Goal: Information Seeking & Learning: Learn about a topic

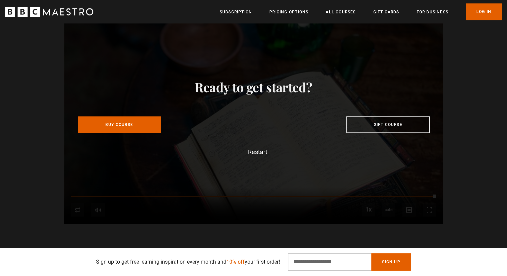
scroll to position [0, 1485]
click at [339, 15] on link "All Courses" at bounding box center [341, 12] width 30 height 7
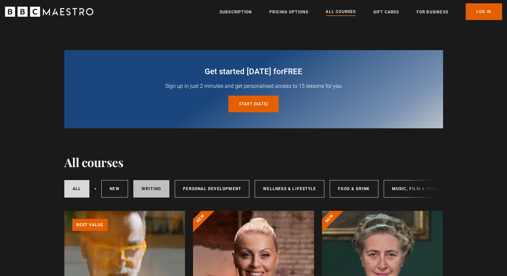
click at [154, 192] on link "Writing" at bounding box center [151, 188] width 36 height 17
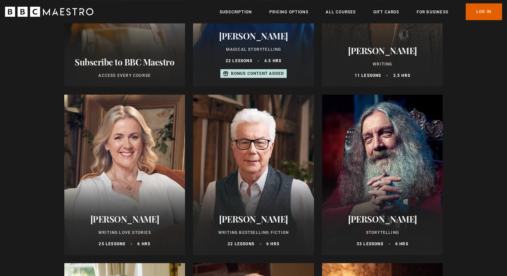
scroll to position [310, 0]
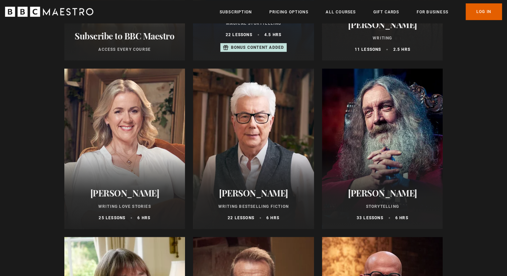
click at [256, 156] on div at bounding box center [253, 148] width 121 height 160
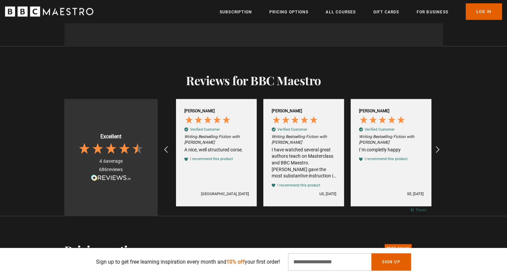
scroll to position [0, 175]
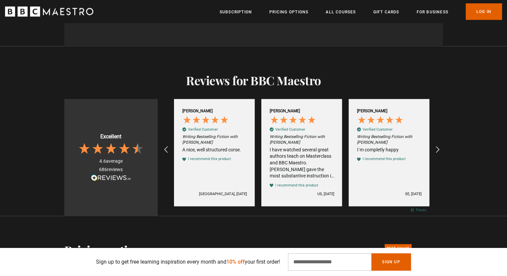
click at [301, 158] on div "I have watched several great authors teach on Masterclass and BBC Maestro. Ken …" at bounding box center [302, 162] width 65 height 33
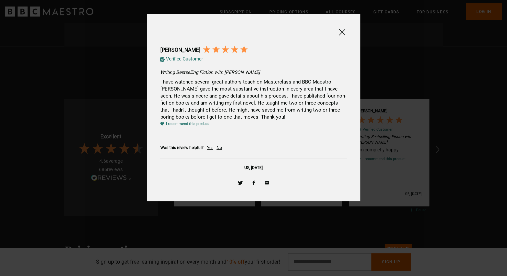
click at [209, 146] on div "Yes" at bounding box center [210, 148] width 6 height 6
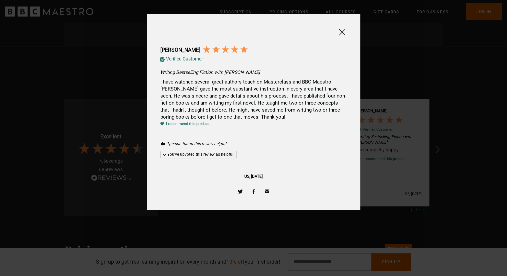
click at [341, 33] on span at bounding box center [342, 32] width 8 height 8
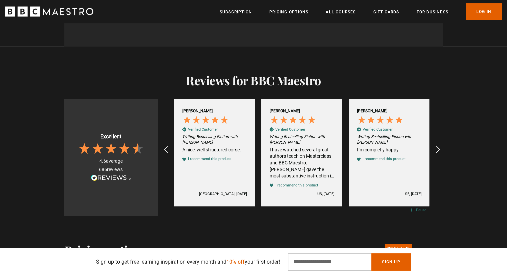
click at [441, 147] on icon "REVIEWS.io Carousel Scroll Right" at bounding box center [437, 149] width 9 height 9
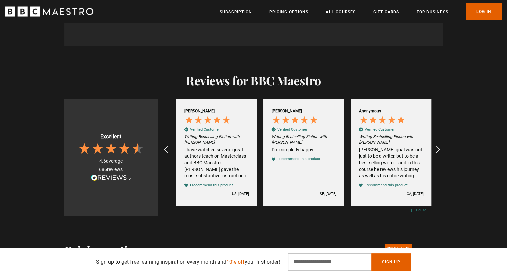
scroll to position [0, 262]
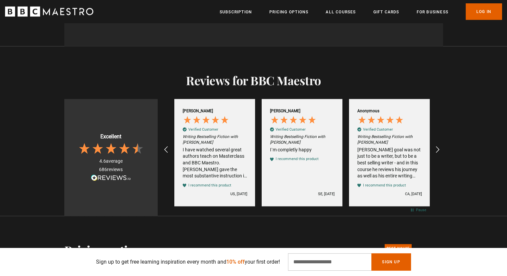
click at [386, 167] on div "Ken Follett's goal was not just to be a writer, but to be a best selling writer…" at bounding box center [389, 162] width 65 height 33
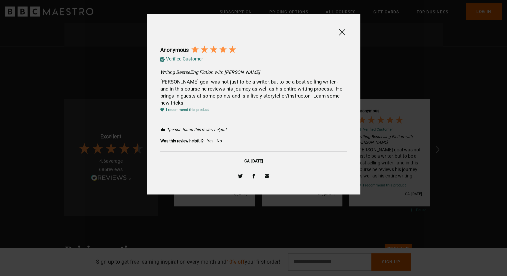
click at [210, 138] on div "Yes" at bounding box center [210, 141] width 6 height 6
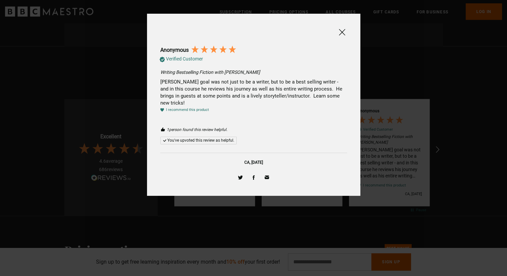
click at [342, 33] on span at bounding box center [342, 32] width 8 height 8
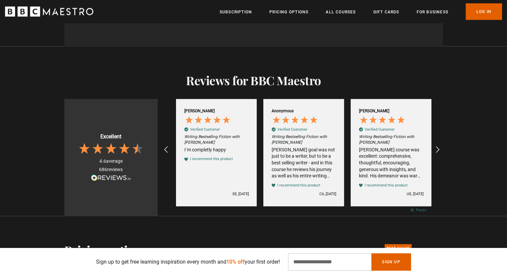
scroll to position [0, 350]
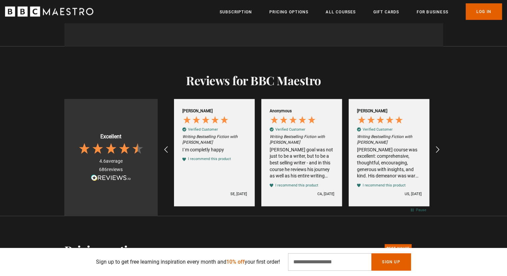
click at [382, 160] on div "Ken Follett's course was excellent: comprehensive, thoughtful, encouraging, gen…" at bounding box center [389, 162] width 65 height 33
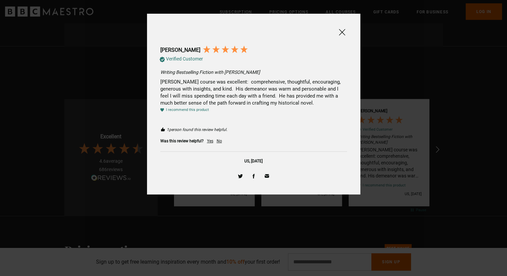
click at [208, 140] on div "Yes" at bounding box center [210, 141] width 6 height 6
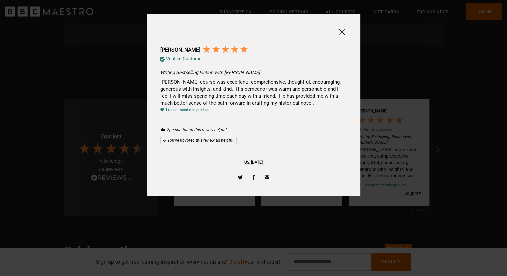
click at [340, 31] on span at bounding box center [342, 32] width 8 height 8
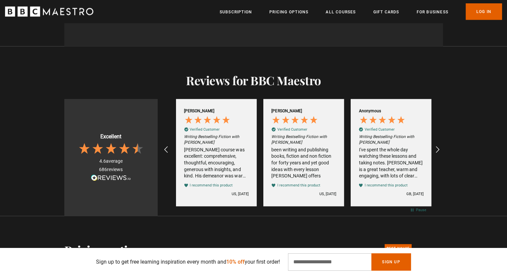
scroll to position [0, 524]
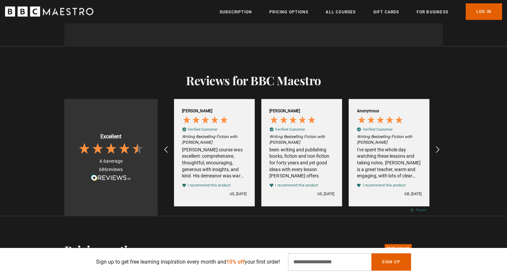
click at [214, 160] on div "Ken Follett's course was excellent: comprehensive, thoughtful, encouraging, gen…" at bounding box center [214, 162] width 65 height 33
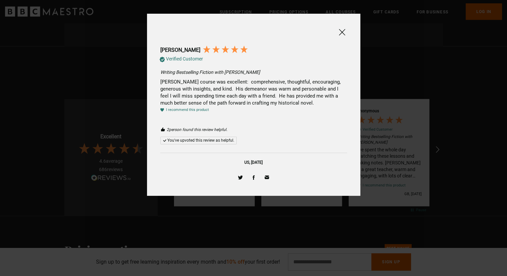
click at [343, 30] on span at bounding box center [342, 32] width 8 height 8
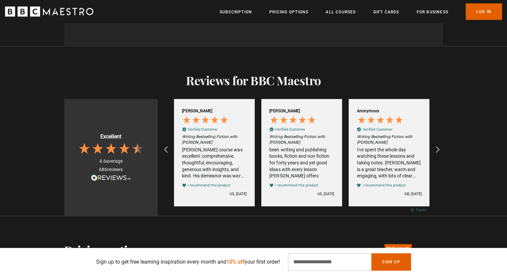
click at [298, 158] on div "been writing and publishing books, fiction and non fiction for forty years and …" at bounding box center [302, 162] width 65 height 33
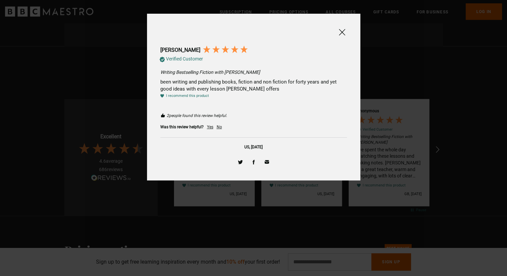
click at [343, 30] on span at bounding box center [342, 32] width 8 height 8
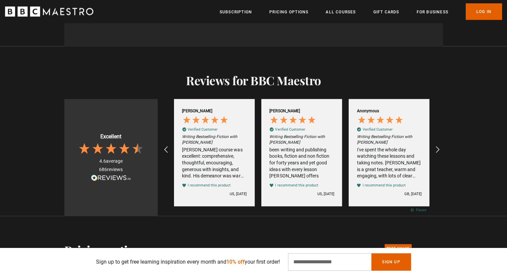
click at [391, 163] on div "I've spent the whole day watching these lessons and taking notes. Follett is a …" at bounding box center [389, 162] width 65 height 33
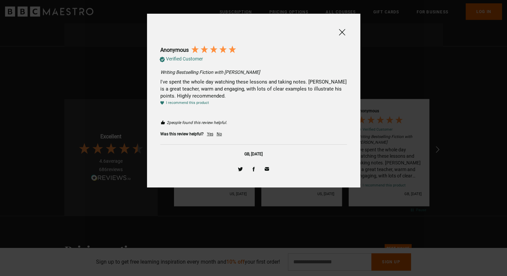
click at [340, 31] on span at bounding box center [342, 32] width 8 height 8
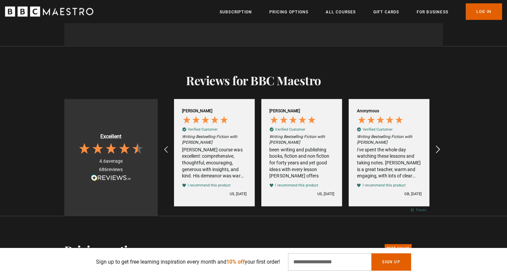
click at [438, 148] on icon "REVIEWS.io Carousel Scroll Right" at bounding box center [437, 149] width 9 height 9
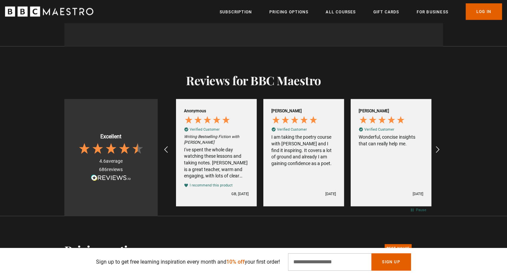
scroll to position [0, 699]
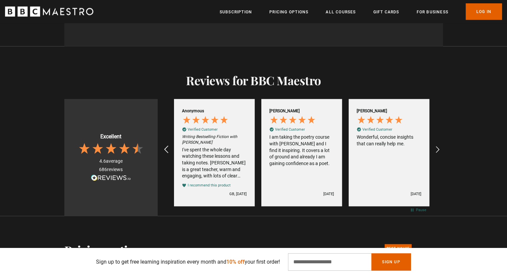
click at [164, 149] on icon "REVIEWS.io Carousel Scroll Left" at bounding box center [165, 149] width 9 height 9
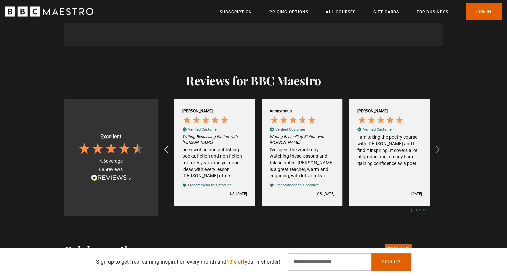
click at [164, 149] on icon "REVIEWS.io Carousel Scroll Left" at bounding box center [165, 149] width 9 height 9
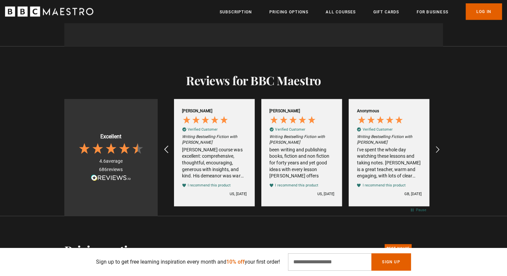
click at [164, 149] on icon "REVIEWS.io Carousel Scroll Left" at bounding box center [165, 149] width 9 height 9
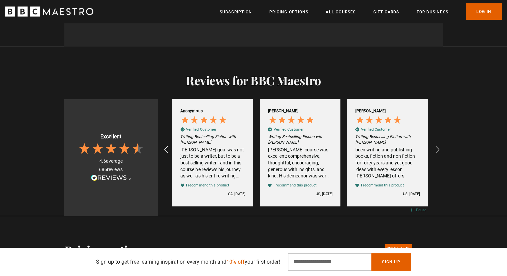
scroll to position [0, 437]
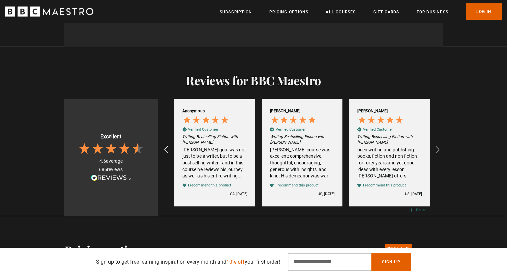
click at [164, 149] on icon "REVIEWS.io Carousel Scroll Left" at bounding box center [165, 149] width 9 height 9
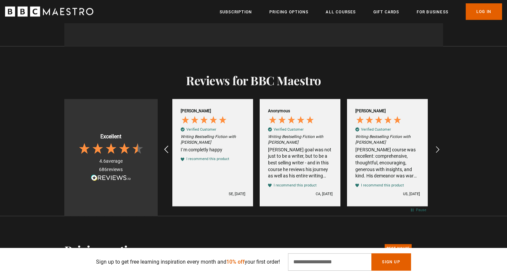
scroll to position [0, 350]
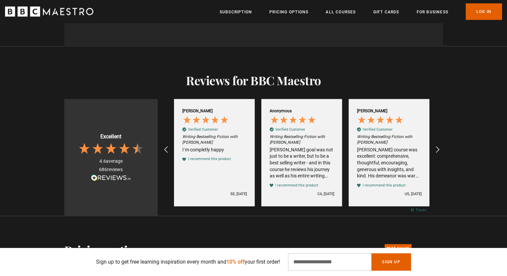
click at [288, 156] on div "Ken Follett's goal was not just to be a writer, but to be a best selling writer…" at bounding box center [302, 162] width 65 height 33
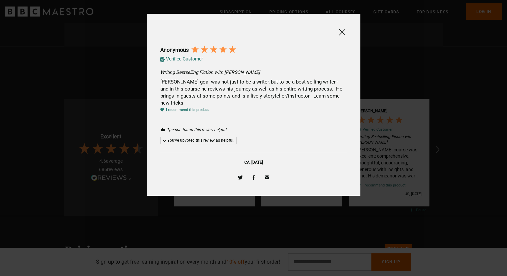
click at [341, 31] on span at bounding box center [342, 32] width 8 height 8
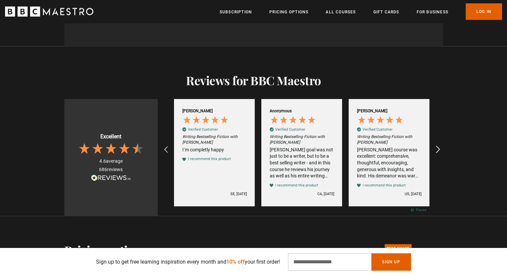
click at [441, 145] on icon "REVIEWS.io Carousel Scroll Right" at bounding box center [437, 149] width 9 height 9
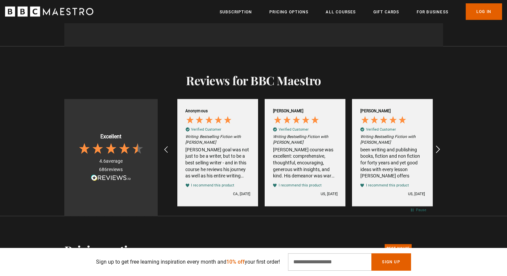
scroll to position [0, 437]
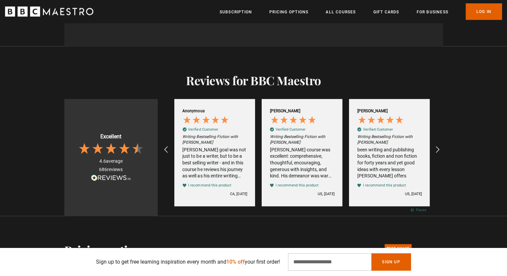
click at [380, 156] on div "been writing and publishing books, fiction and non fiction for forty years and …" at bounding box center [389, 162] width 65 height 33
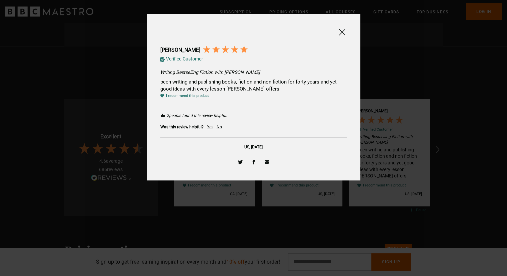
click at [343, 32] on span at bounding box center [342, 32] width 8 height 8
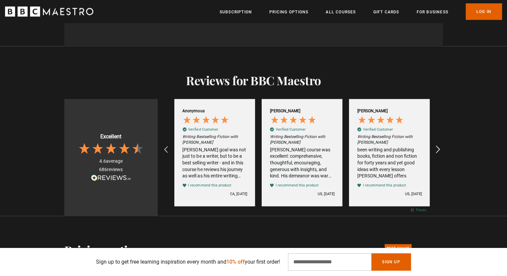
click at [437, 149] on icon "REVIEWS.io Carousel Scroll Right" at bounding box center [437, 149] width 9 height 9
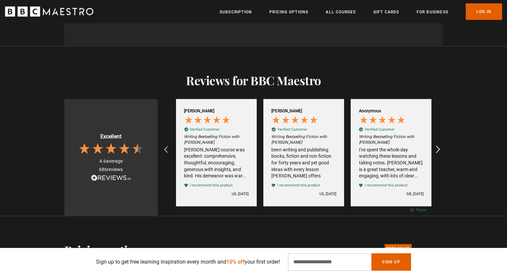
scroll to position [0, 524]
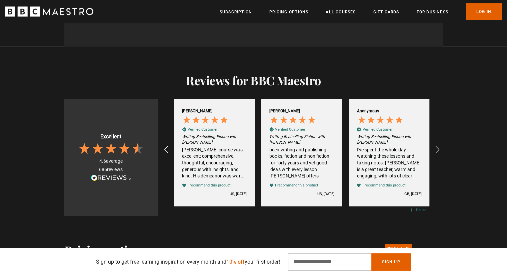
click at [165, 147] on icon "REVIEWS.io Carousel Scroll Left" at bounding box center [165, 149] width 9 height 9
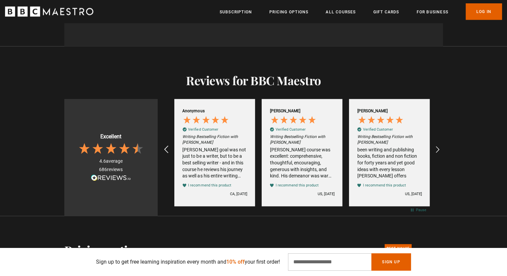
click at [165, 147] on icon "REVIEWS.io Carousel Scroll Left" at bounding box center [165, 149] width 9 height 9
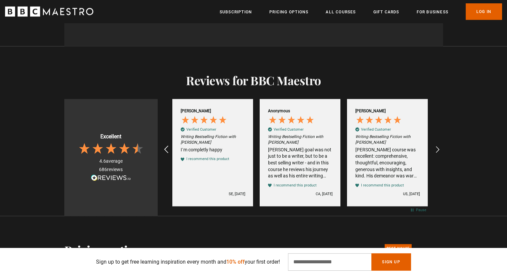
scroll to position [0, 350]
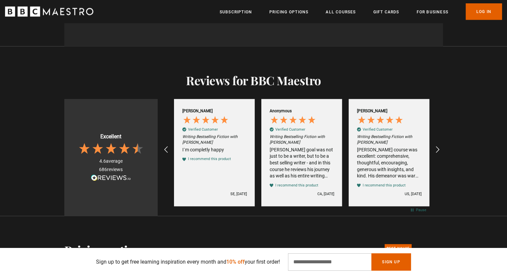
click at [296, 153] on div "Ken Follett's goal was not just to be a writer, but to be a best selling writer…" at bounding box center [302, 162] width 65 height 33
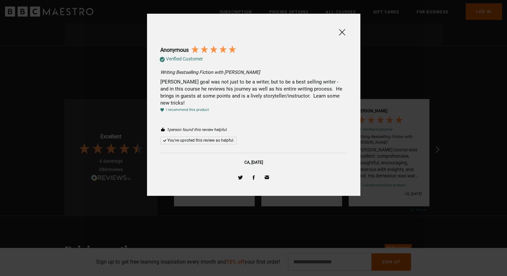
click at [342, 32] on span at bounding box center [342, 32] width 8 height 8
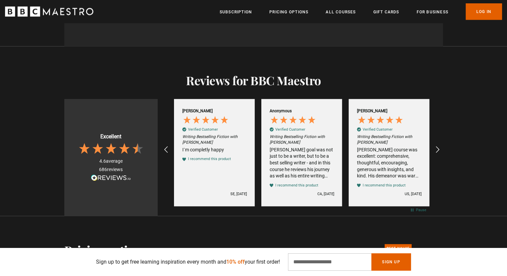
click at [381, 159] on div "Ken Follett's course was excellent: comprehensive, thoughtful, encouraging, gen…" at bounding box center [389, 162] width 65 height 33
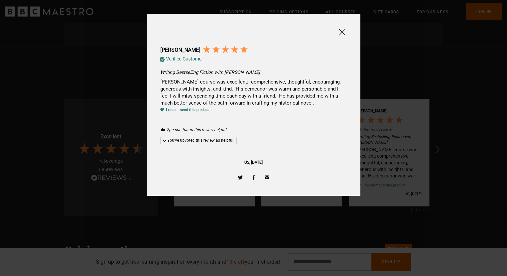
click at [338, 35] on span at bounding box center [342, 32] width 8 height 8
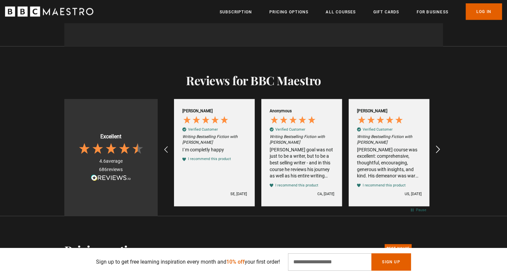
click at [439, 147] on icon "REVIEWS.io Carousel Scroll Right" at bounding box center [437, 149] width 9 height 9
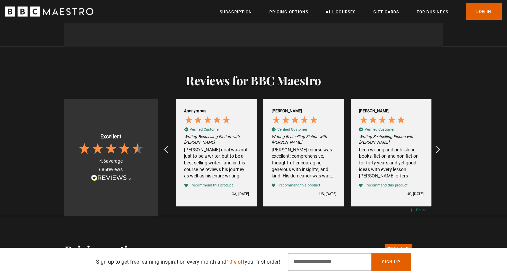
scroll to position [0, 437]
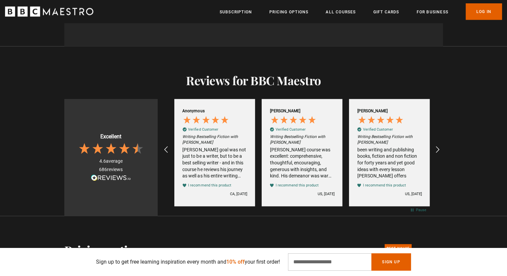
click at [396, 164] on div "been writing and publishing books, fiction and non fiction for forty years and …" at bounding box center [389, 162] width 65 height 33
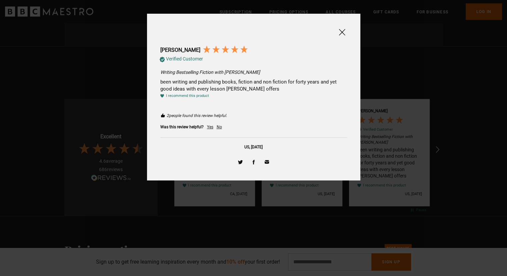
click at [342, 32] on span at bounding box center [342, 32] width 8 height 8
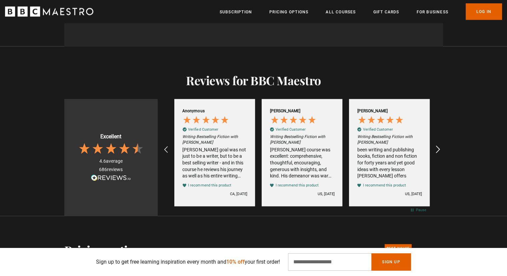
click at [436, 150] on icon "REVIEWS.io Carousel Scroll Right" at bounding box center [437, 149] width 9 height 9
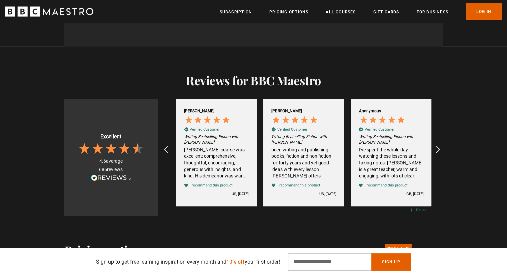
scroll to position [0, 524]
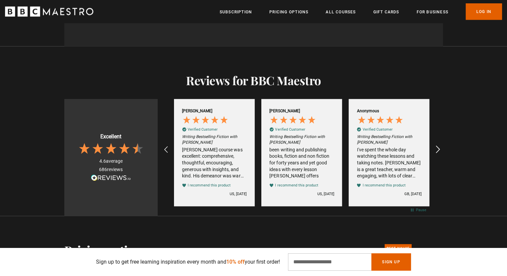
click at [440, 145] on icon "REVIEWS.io Carousel Scroll Right" at bounding box center [437, 149] width 9 height 9
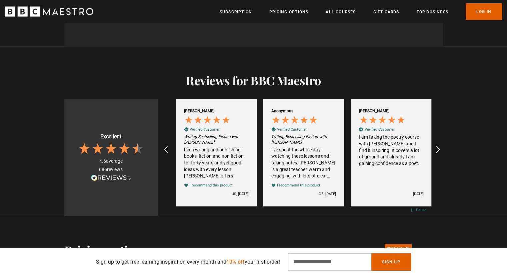
scroll to position [0, 611]
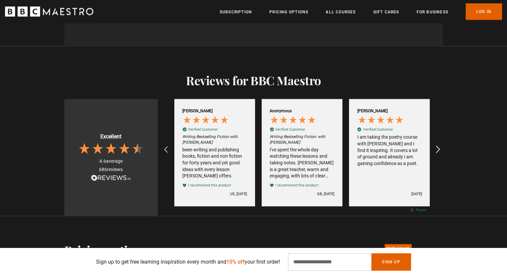
click at [439, 147] on icon "REVIEWS.io Carousel Scroll Right" at bounding box center [437, 149] width 9 height 9
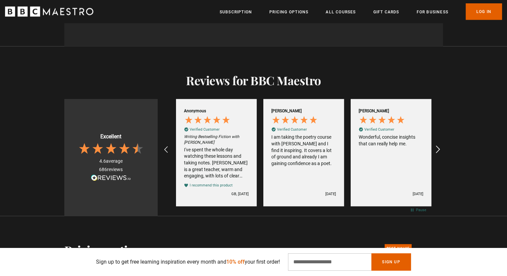
scroll to position [0, 699]
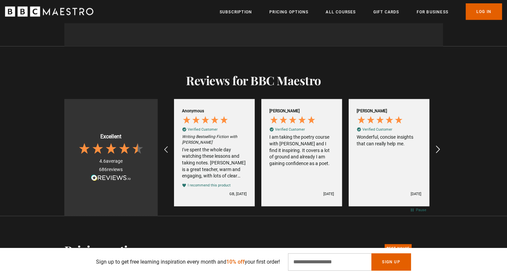
click at [439, 147] on icon "REVIEWS.io Carousel Scroll Right" at bounding box center [437, 149] width 9 height 9
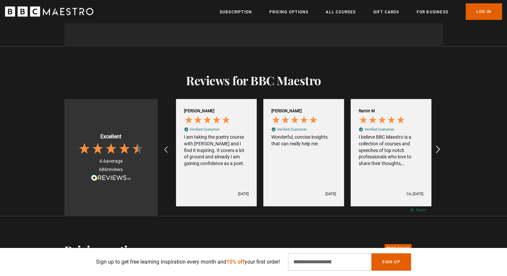
scroll to position [0, 786]
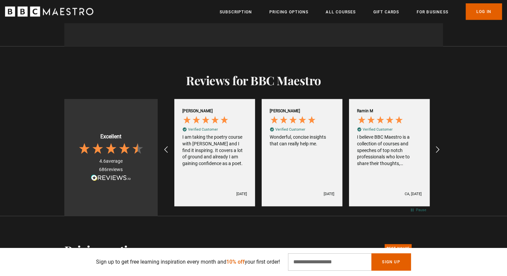
click at [384, 144] on div "I believe BBC Maestro is a collection of courses and speeches of top notch prof…" at bounding box center [389, 150] width 65 height 33
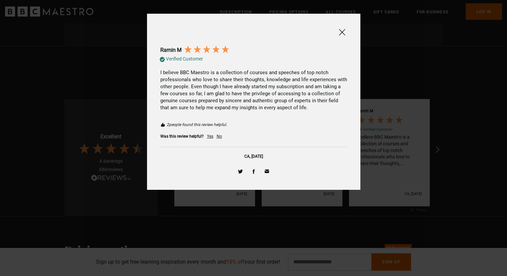
click at [342, 29] on span at bounding box center [342, 32] width 8 height 8
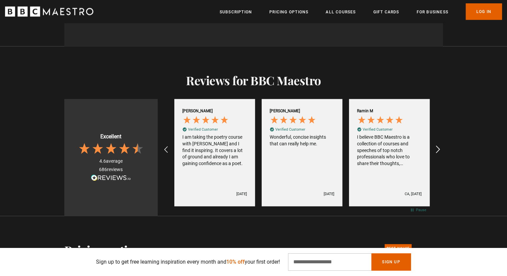
click at [437, 147] on icon "REVIEWS.io Carousel Scroll Right" at bounding box center [437, 149] width 9 height 9
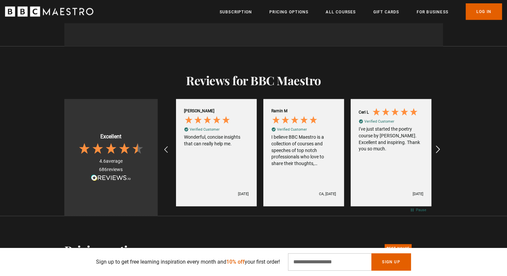
scroll to position [0, 874]
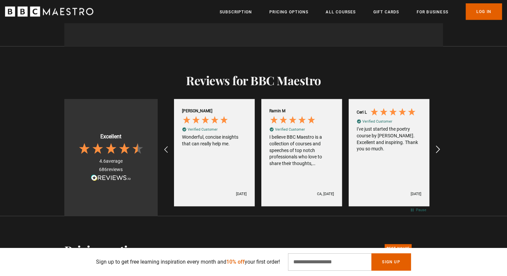
click at [437, 147] on icon "REVIEWS.io Carousel Scroll Right" at bounding box center [437, 149] width 9 height 9
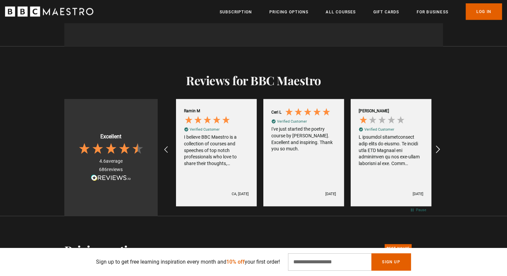
scroll to position [0, 961]
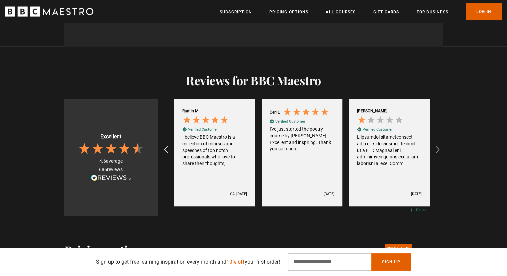
click at [390, 139] on div "Review by Marc A, 1 out of 5 stars" at bounding box center [389, 150] width 65 height 33
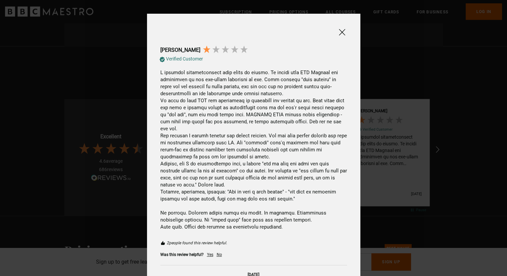
click at [390, 139] on div at bounding box center [253, 138] width 507 height 276
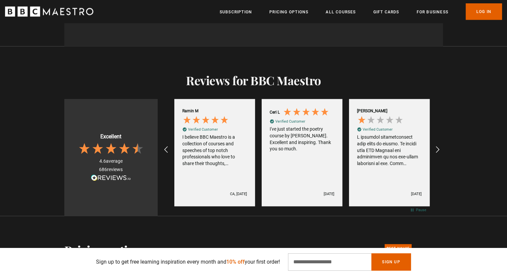
click at [390, 139] on div "Review by Marc A, 1 out of 5 stars" at bounding box center [389, 150] width 65 height 33
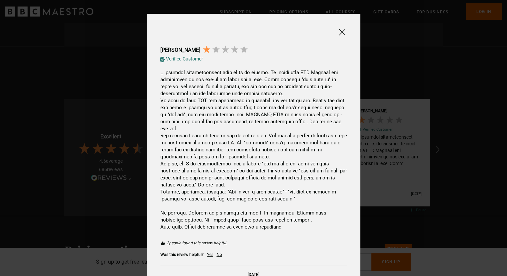
click at [339, 33] on span at bounding box center [342, 32] width 8 height 8
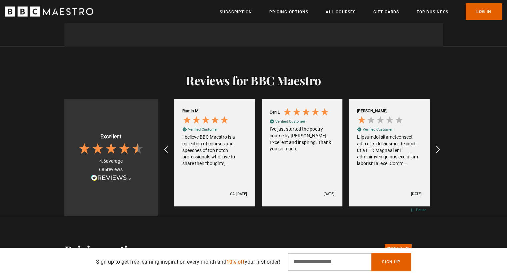
click at [440, 147] on icon "REVIEWS.io Carousel Scroll Right" at bounding box center [437, 149] width 9 height 9
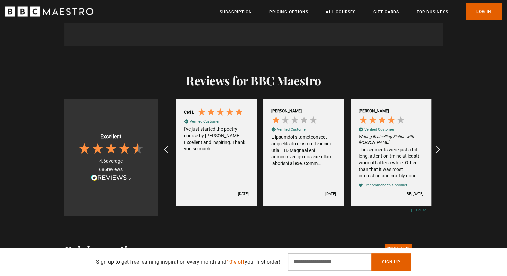
scroll to position [0, 1049]
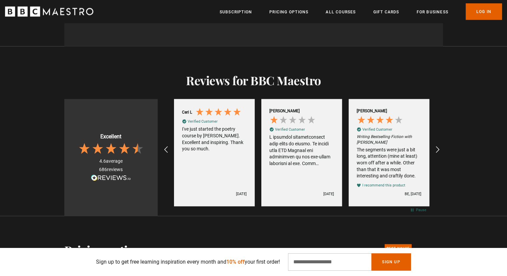
click at [396, 146] on div "The segments were just a bit long, attention (mine at least) worn off after a w…" at bounding box center [389, 162] width 65 height 33
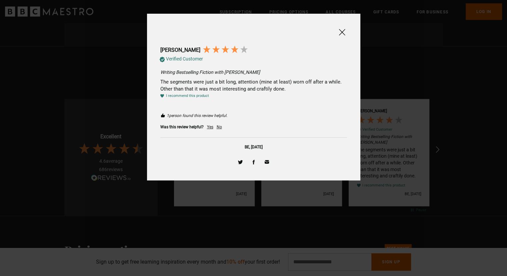
click at [343, 31] on span at bounding box center [342, 32] width 8 height 8
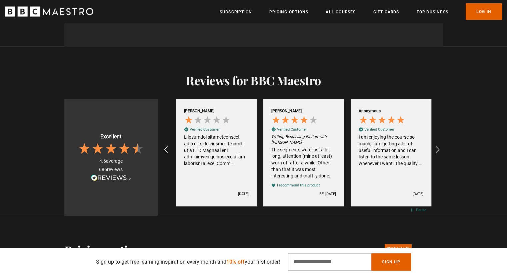
scroll to position [0, 1136]
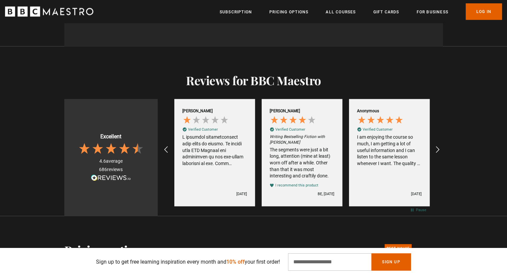
click at [395, 151] on div "I am enjoying the course so much, I am getting a lot of useful information and …" at bounding box center [389, 150] width 65 height 33
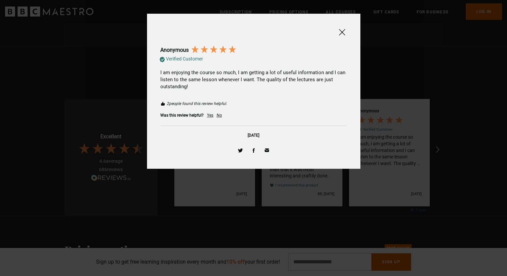
click at [342, 32] on span at bounding box center [342, 32] width 8 height 8
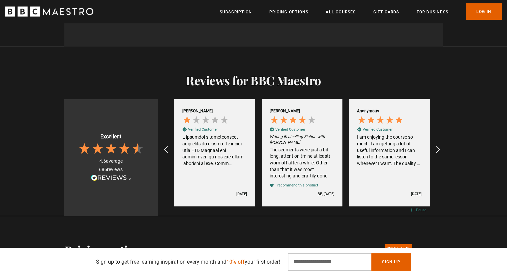
click at [438, 148] on icon "REVIEWS.io Carousel Scroll Right" at bounding box center [437, 149] width 9 height 9
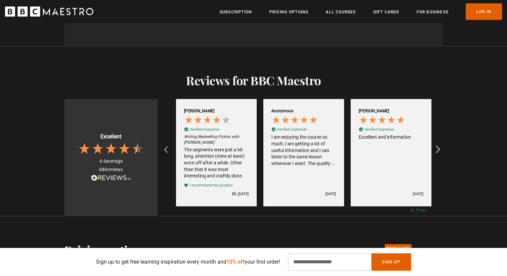
scroll to position [0, 1224]
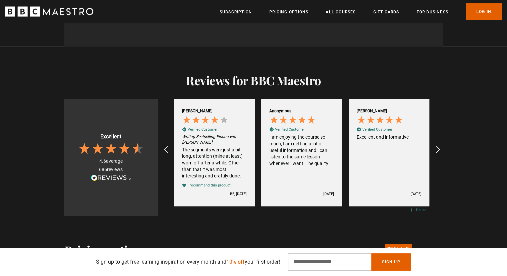
click at [438, 148] on icon "REVIEWS.io Carousel Scroll Right" at bounding box center [437, 149] width 9 height 9
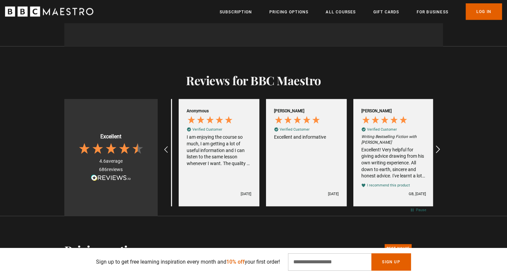
scroll to position [0, 1311]
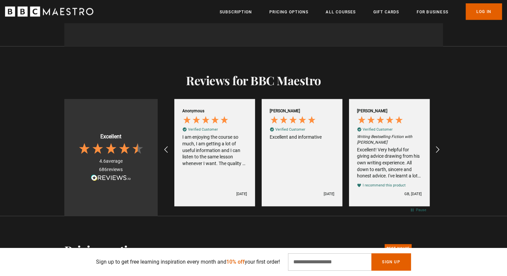
click at [387, 146] on div "Excellent! Very helpful for giving advice drawing from his own writing experien…" at bounding box center [389, 162] width 65 height 33
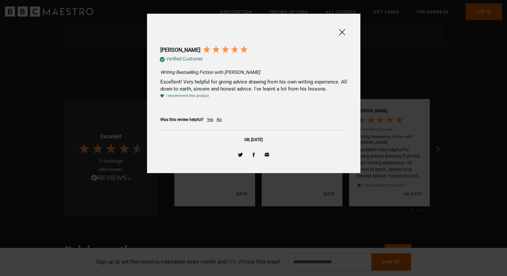
click at [341, 32] on span at bounding box center [342, 32] width 8 height 8
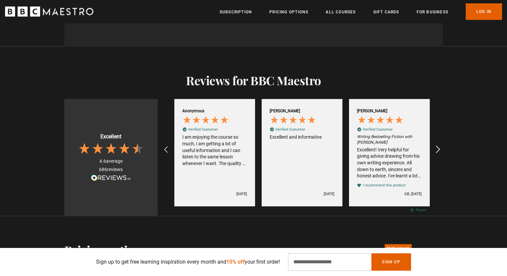
click at [437, 148] on icon "REVIEWS.io Carousel Scroll Right" at bounding box center [437, 149] width 9 height 9
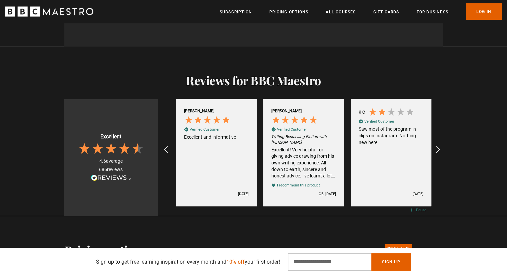
scroll to position [0, 1398]
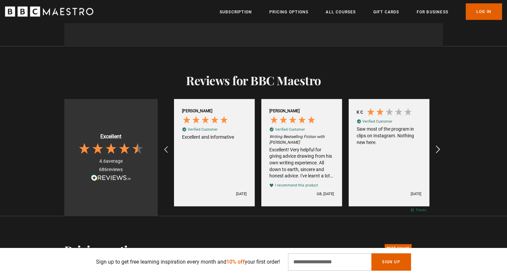
click at [437, 148] on icon "REVIEWS.io Carousel Scroll Right" at bounding box center [437, 149] width 9 height 9
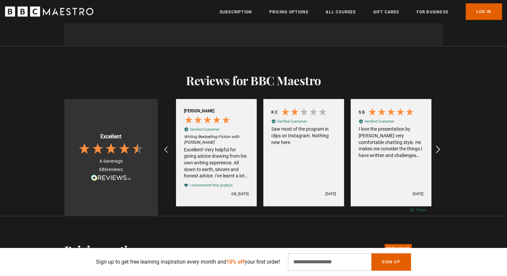
scroll to position [0, 1485]
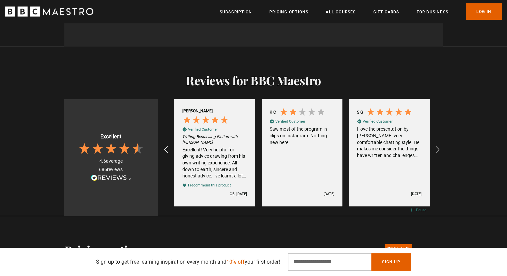
click at [373, 133] on div "I love the presentation by Harlan Corbyn very comfortable chatting style. He ma…" at bounding box center [389, 142] width 65 height 33
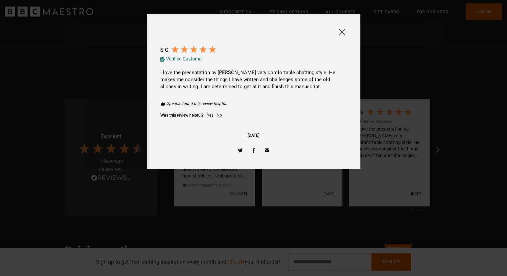
click at [342, 30] on span at bounding box center [342, 32] width 8 height 8
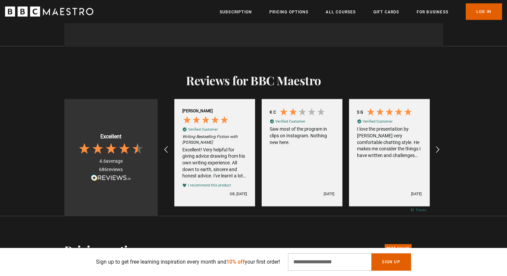
click at [380, 137] on div "I love the presentation by Harlan Corbyn very comfortable chatting style. He ma…" at bounding box center [389, 142] width 65 height 33
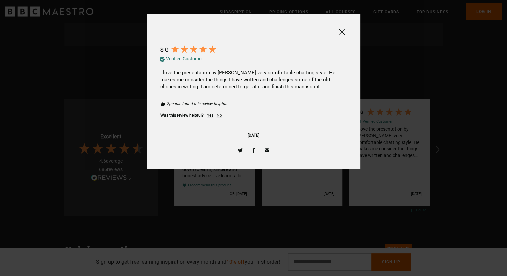
click at [209, 115] on div "Yes" at bounding box center [210, 115] width 6 height 6
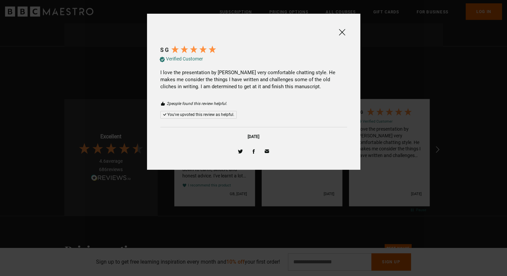
click at [339, 32] on span at bounding box center [342, 32] width 8 height 8
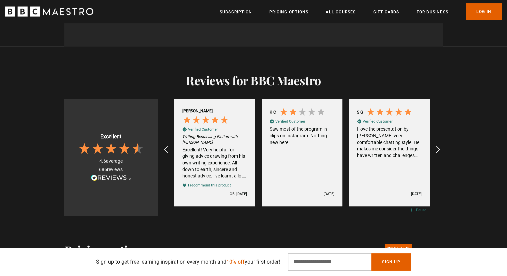
click at [438, 148] on icon "REVIEWS.io Carousel Scroll Right" at bounding box center [437, 149] width 9 height 9
click at [334, 14] on link "All Courses" at bounding box center [341, 12] width 30 height 7
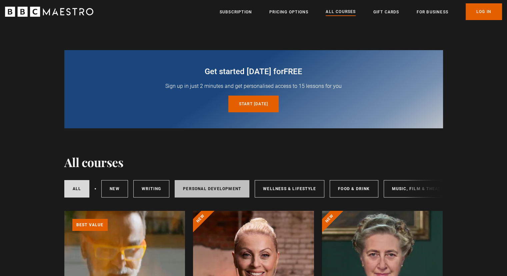
click at [217, 190] on link "Personal Development" at bounding box center [212, 188] width 75 height 17
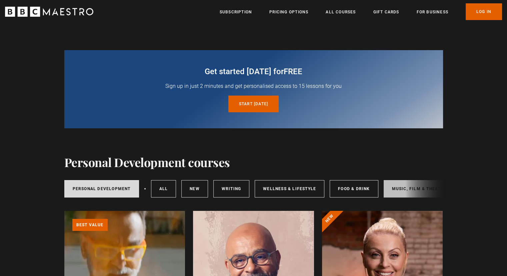
click at [396, 189] on link "Music, Film & Theatre" at bounding box center [419, 188] width 71 height 17
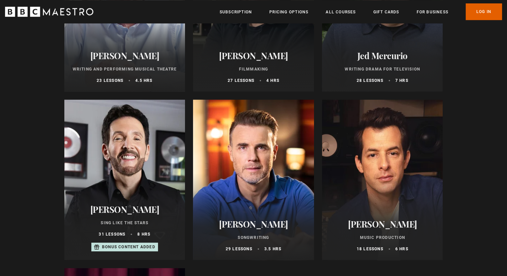
scroll to position [450, 0]
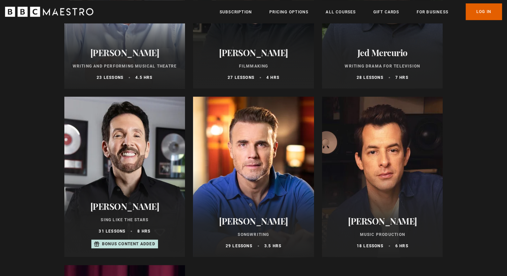
click at [124, 184] on div at bounding box center [124, 176] width 121 height 160
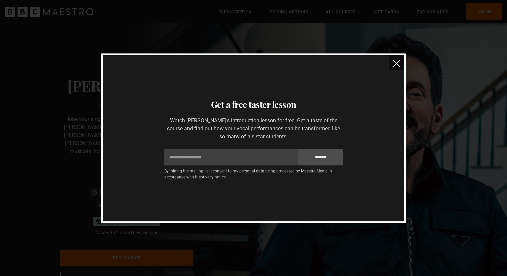
click at [395, 65] on img "close" at bounding box center [396, 63] width 7 height 7
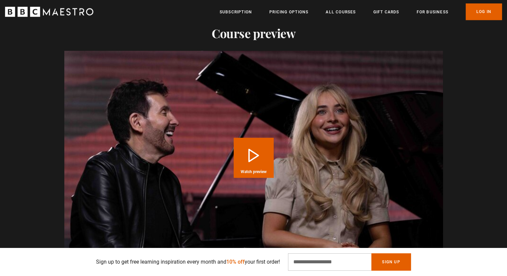
scroll to position [728, 0]
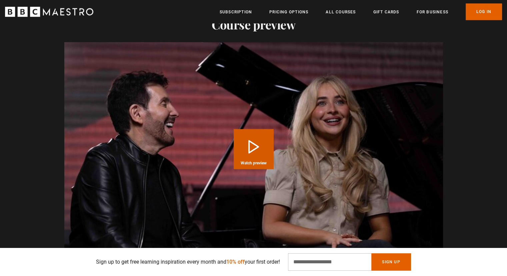
click at [253, 129] on button "Play Course overview for Sing Like the Stars with Eric Vetro Watch preview" at bounding box center [254, 149] width 40 height 40
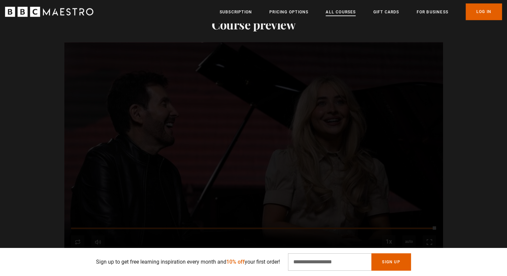
click at [333, 12] on link "All Courses" at bounding box center [341, 12] width 30 height 7
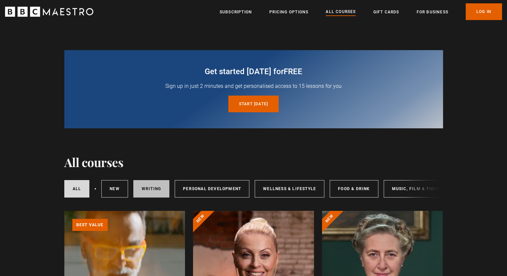
click at [142, 184] on link "Writing" at bounding box center [151, 188] width 36 height 17
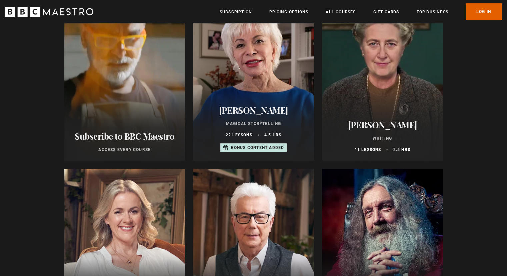
scroll to position [167, 0]
